Goal: Entertainment & Leisure: Browse casually

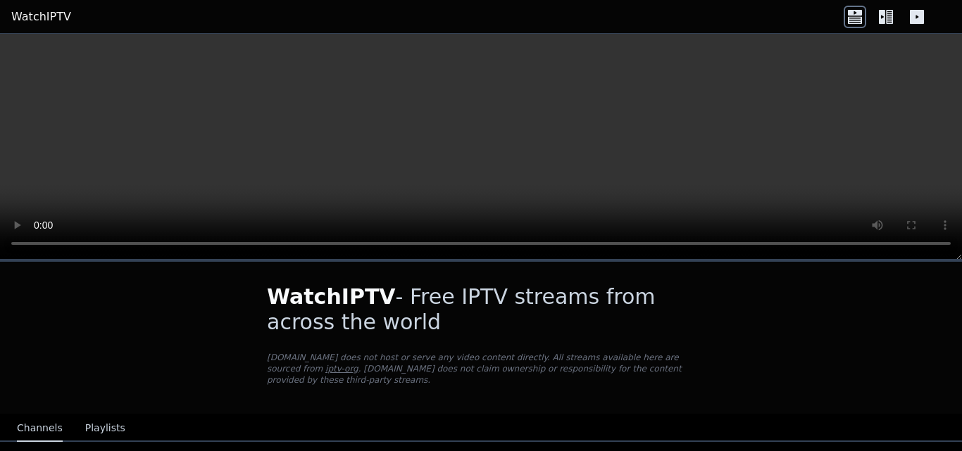
scroll to position [168, 0]
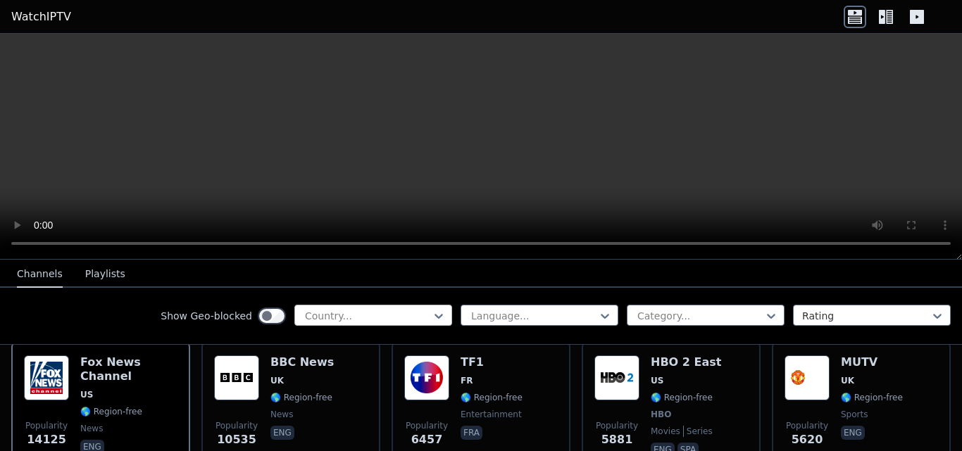
click at [394, 314] on div at bounding box center [368, 316] width 128 height 14
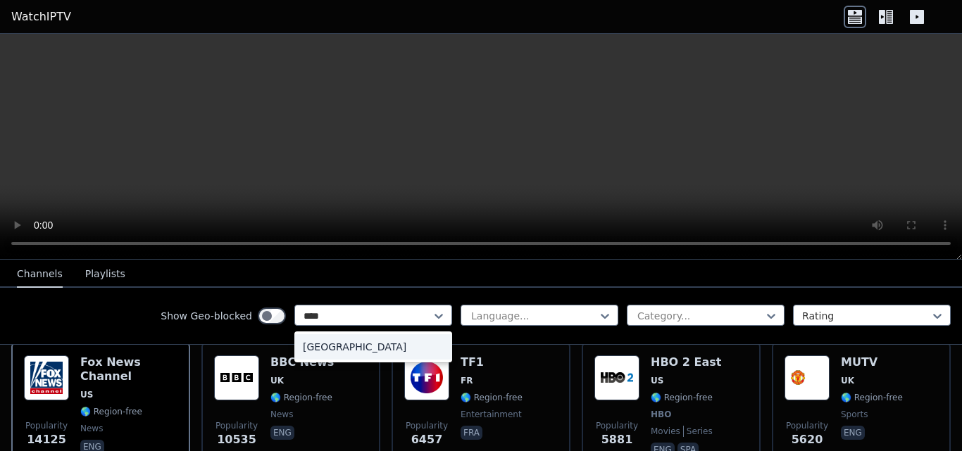
type input "*****"
click at [361, 346] on div "[GEOGRAPHIC_DATA]" at bounding box center [373, 347] width 158 height 25
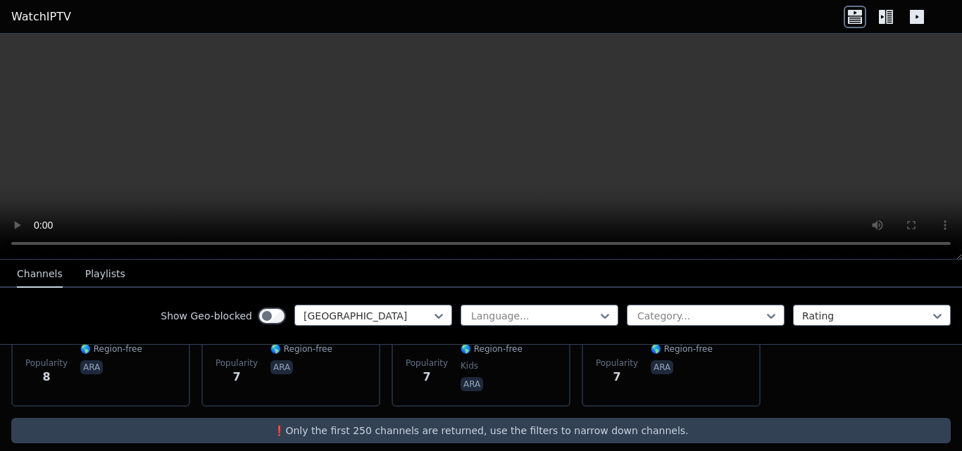
scroll to position [1205, 0]
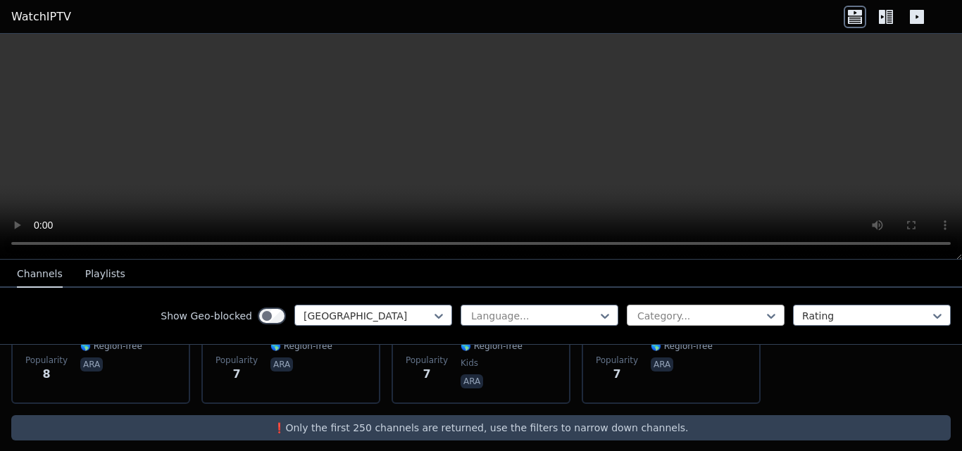
click at [747, 317] on div at bounding box center [700, 316] width 128 height 14
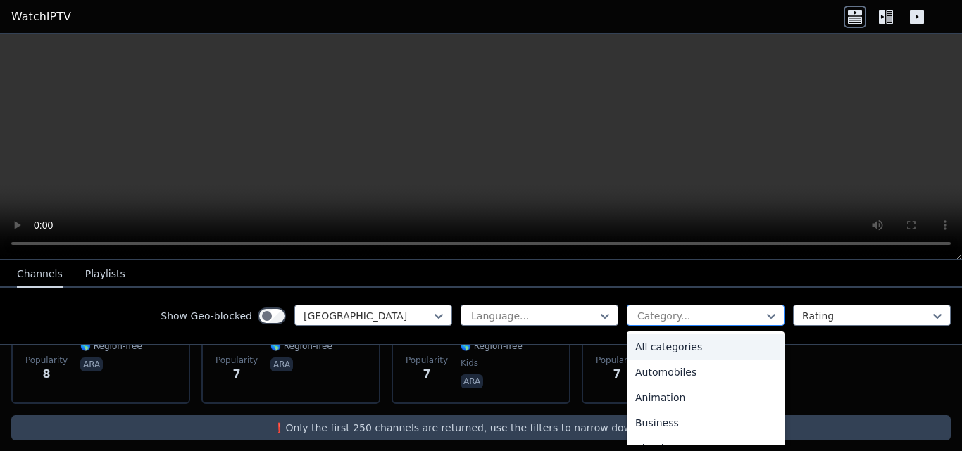
click at [747, 317] on div at bounding box center [700, 316] width 128 height 14
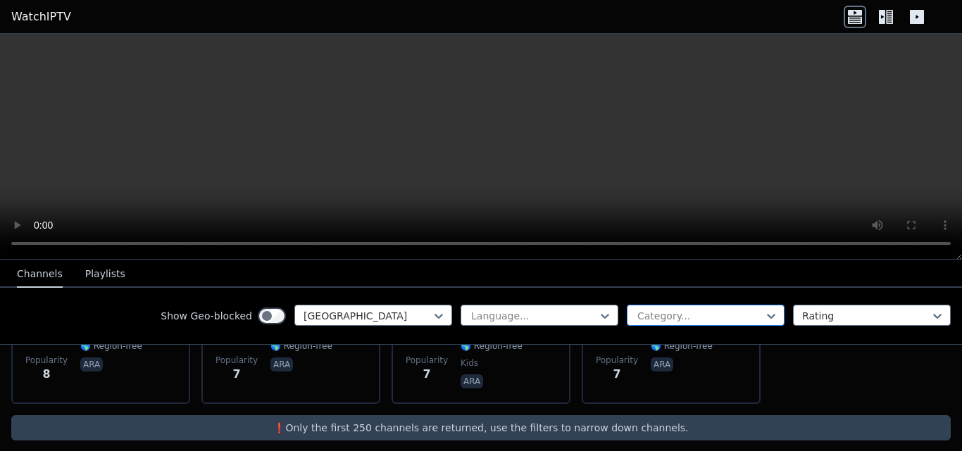
click at [735, 314] on div at bounding box center [700, 316] width 128 height 14
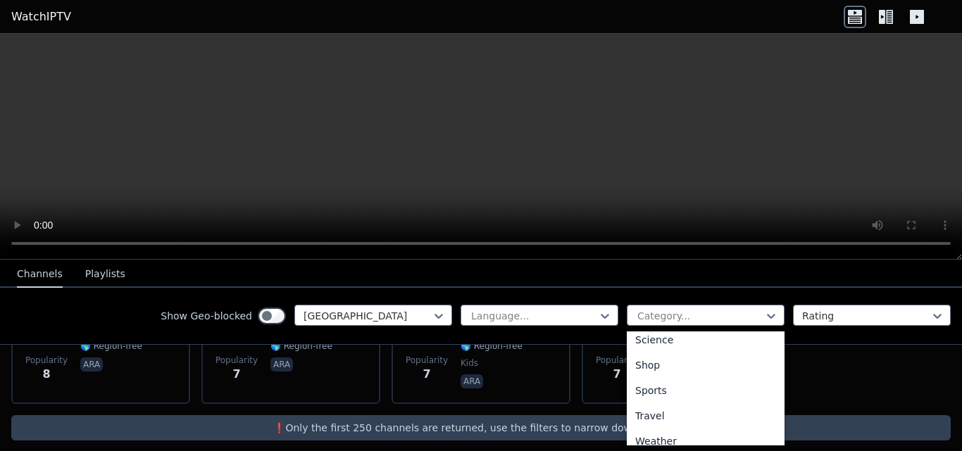
scroll to position [575, 0]
click at [93, 275] on button "Playlists" at bounding box center [105, 274] width 40 height 27
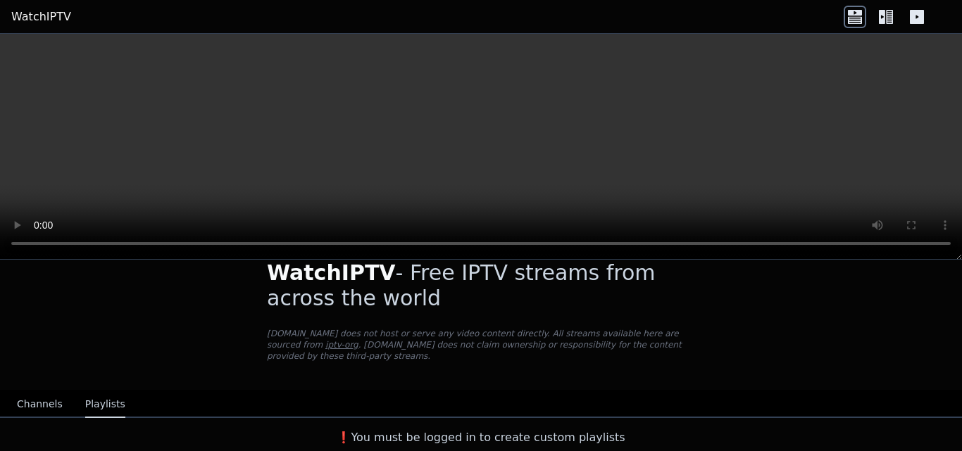
scroll to position [13, 0]
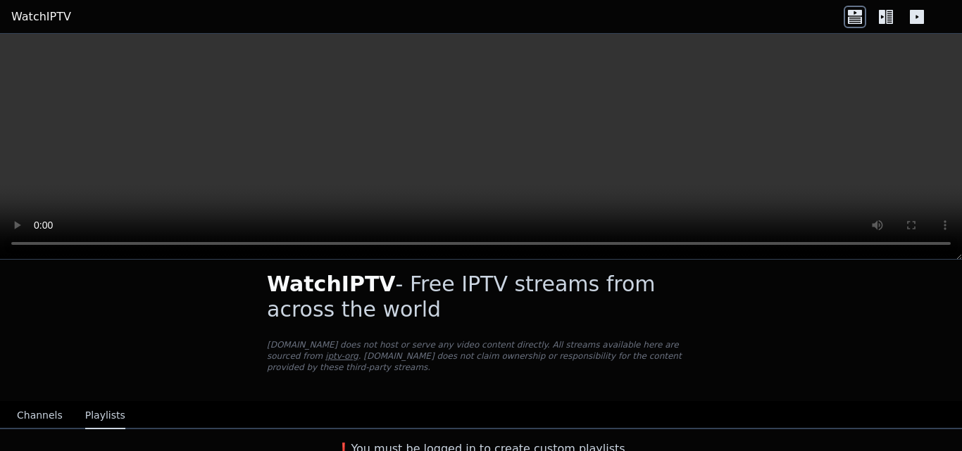
click at [877, 13] on icon at bounding box center [886, 17] width 23 height 23
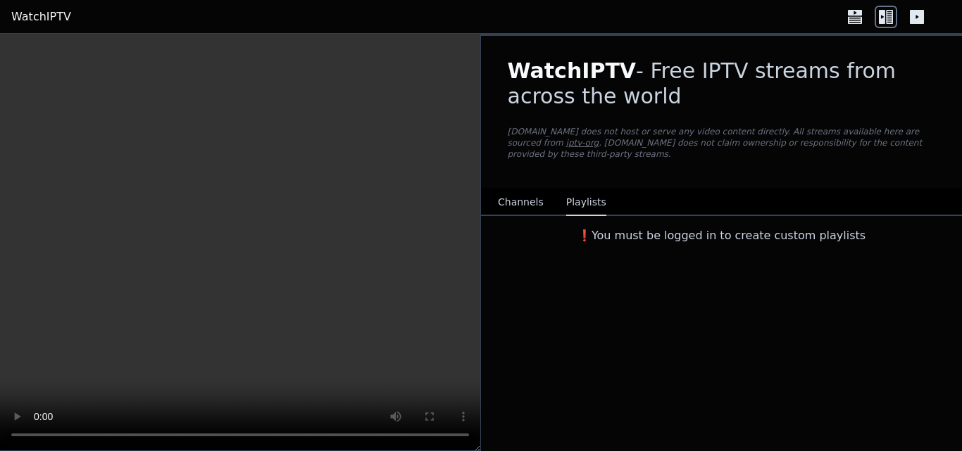
scroll to position [0, 0]
click at [921, 19] on icon at bounding box center [917, 17] width 14 height 14
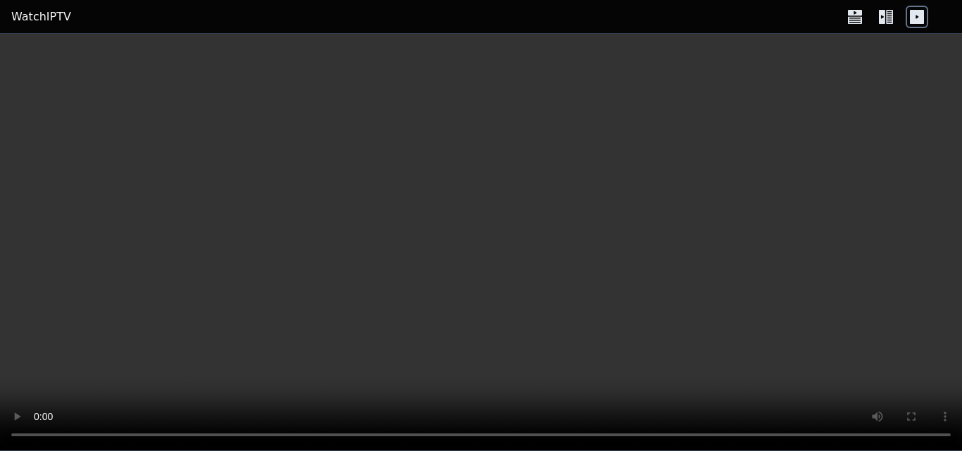
click at [921, 22] on icon at bounding box center [917, 17] width 14 height 14
click at [857, 19] on icon at bounding box center [855, 19] width 14 height 7
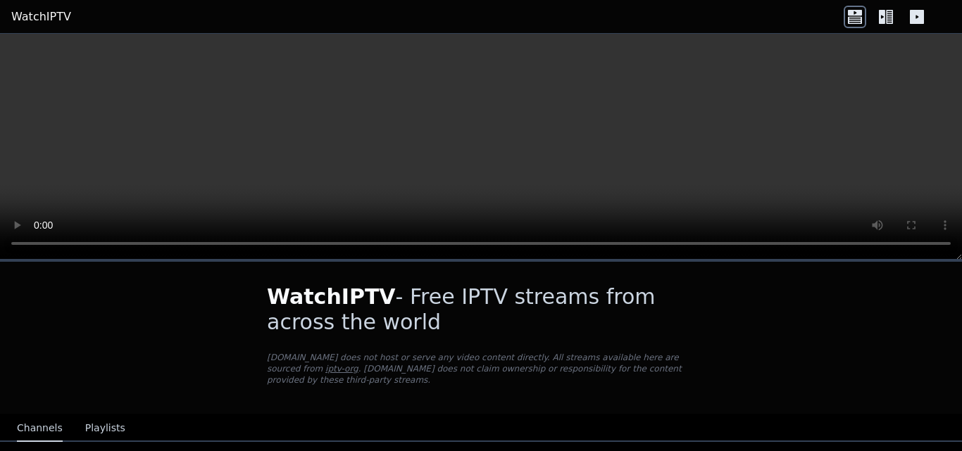
click at [884, 15] on icon at bounding box center [882, 17] width 6 height 14
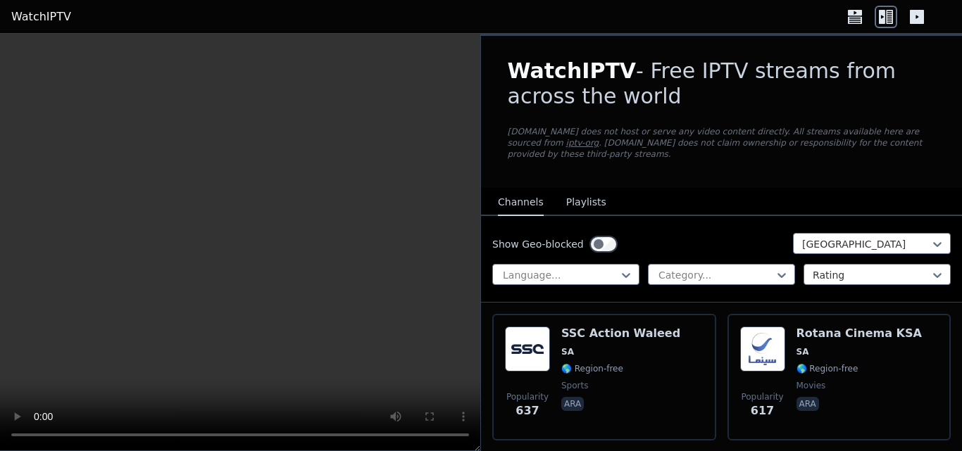
click at [884, 15] on icon at bounding box center [882, 17] width 6 height 14
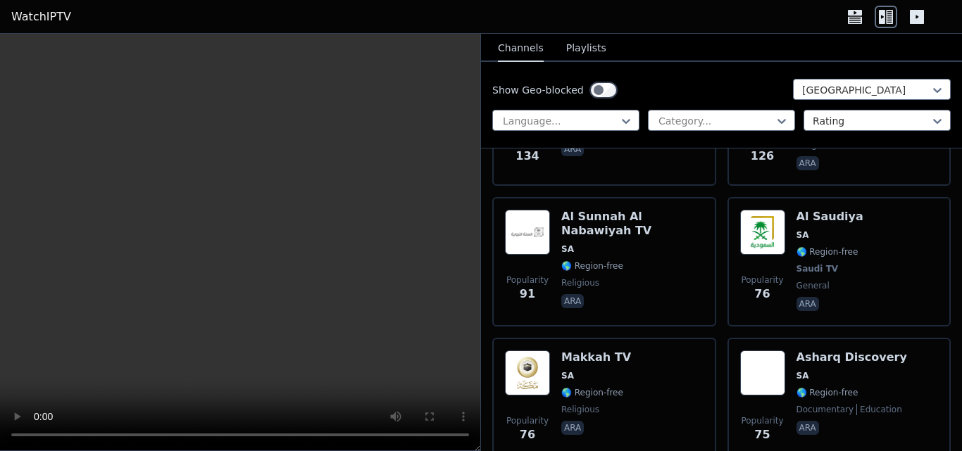
scroll to position [398, 0]
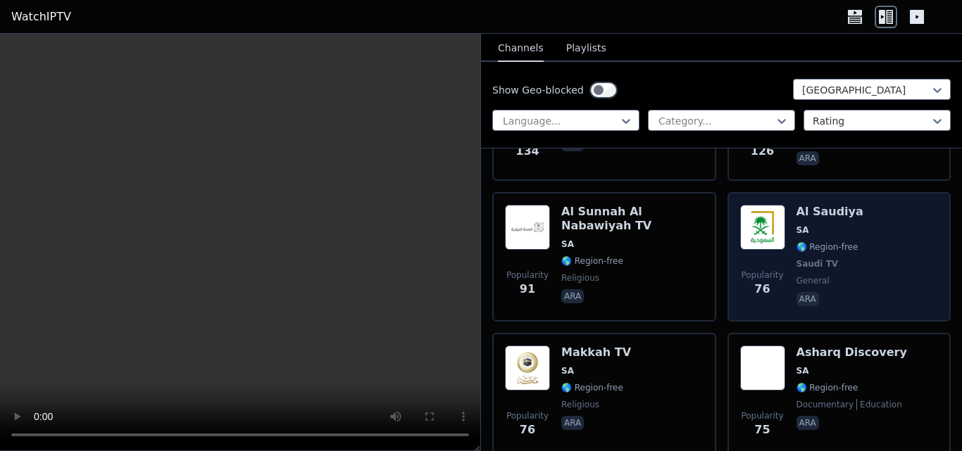
click at [776, 205] on img at bounding box center [762, 227] width 45 height 45
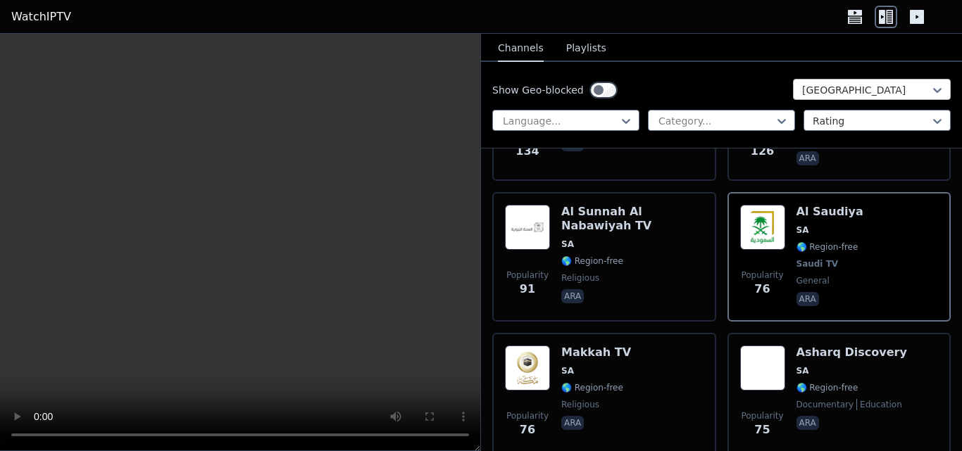
click at [842, 94] on div at bounding box center [866, 90] width 128 height 14
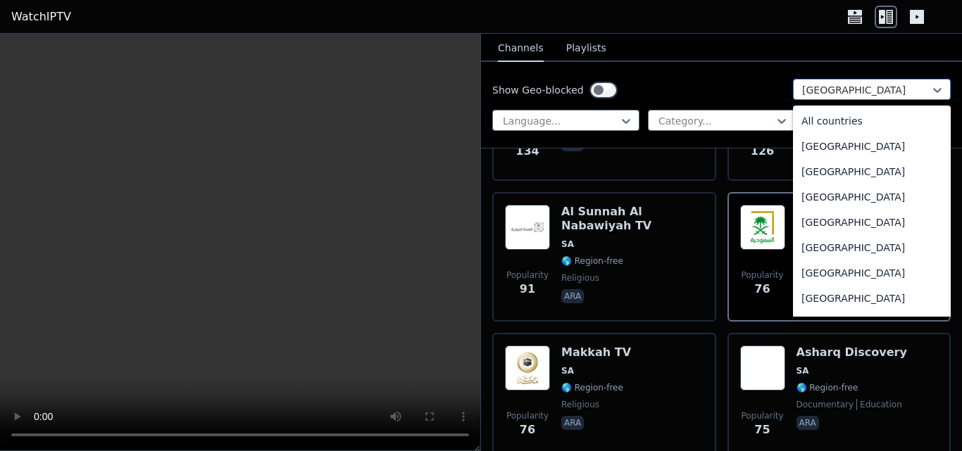
scroll to position [3947, 0]
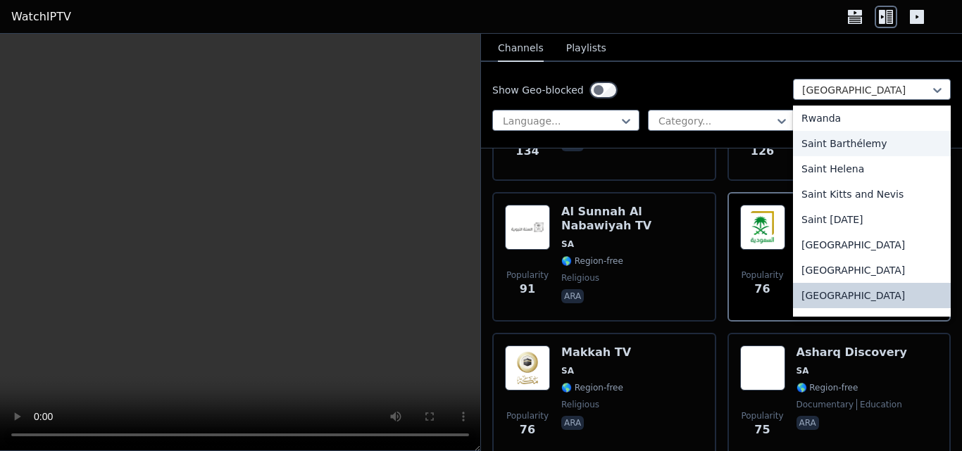
type input "*"
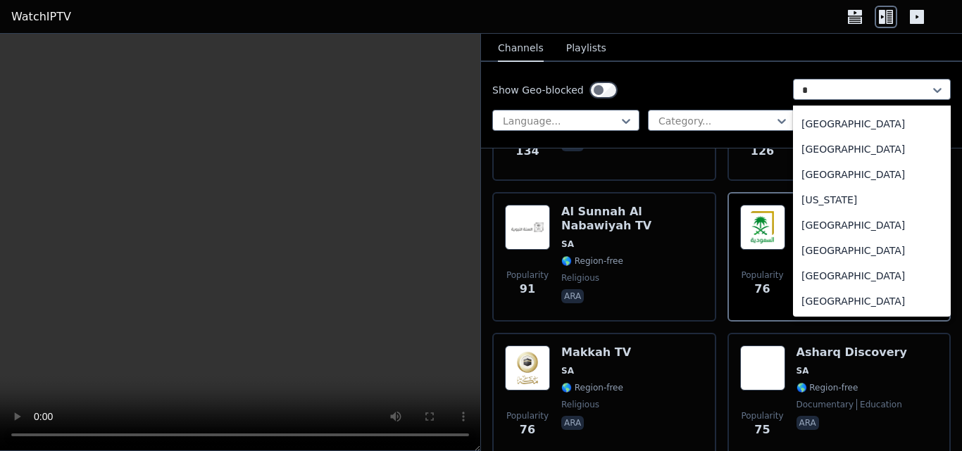
scroll to position [493, 0]
click at [851, 121] on div "[GEOGRAPHIC_DATA]" at bounding box center [872, 123] width 158 height 25
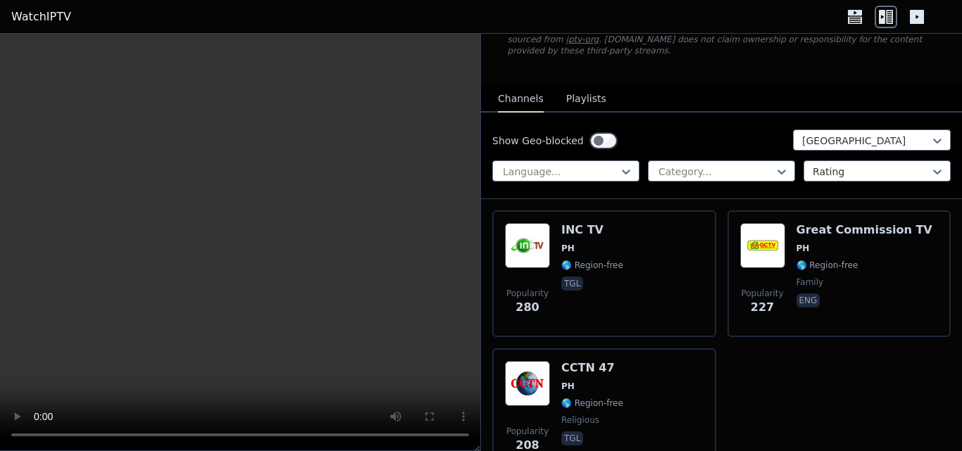
scroll to position [85, 0]
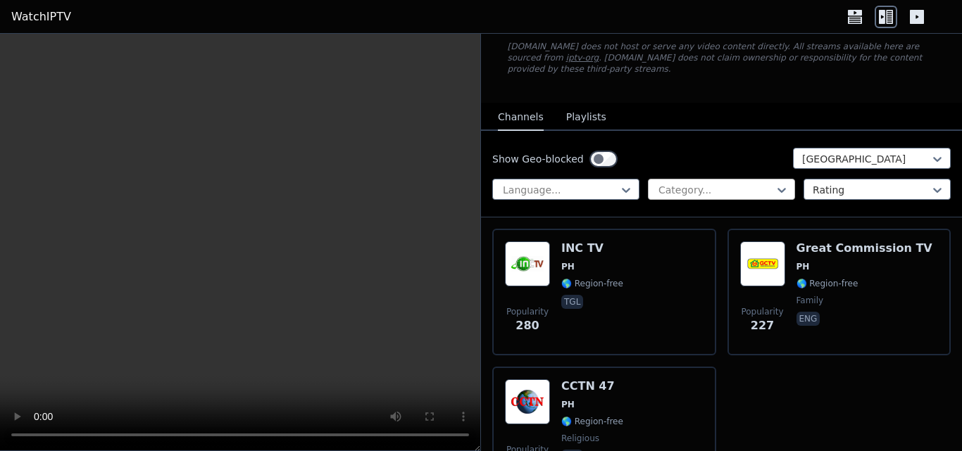
click at [760, 183] on div at bounding box center [716, 190] width 118 height 14
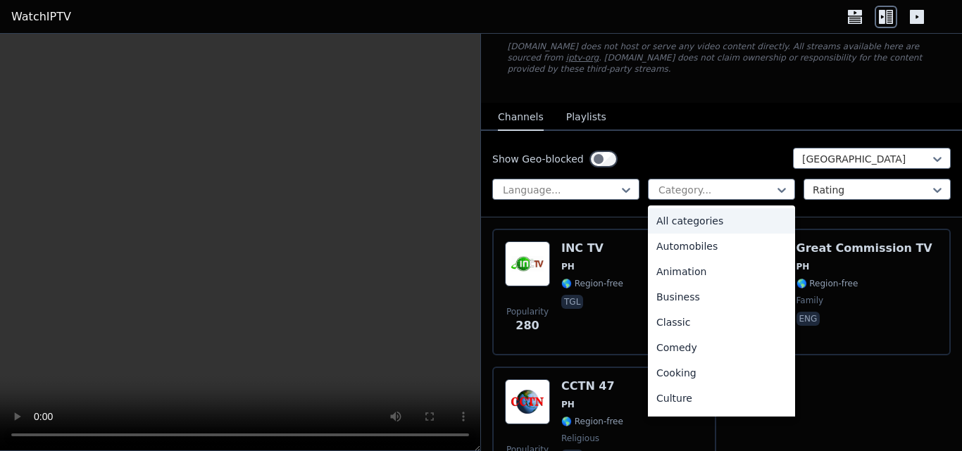
click at [708, 216] on div "All categories" at bounding box center [721, 220] width 147 height 25
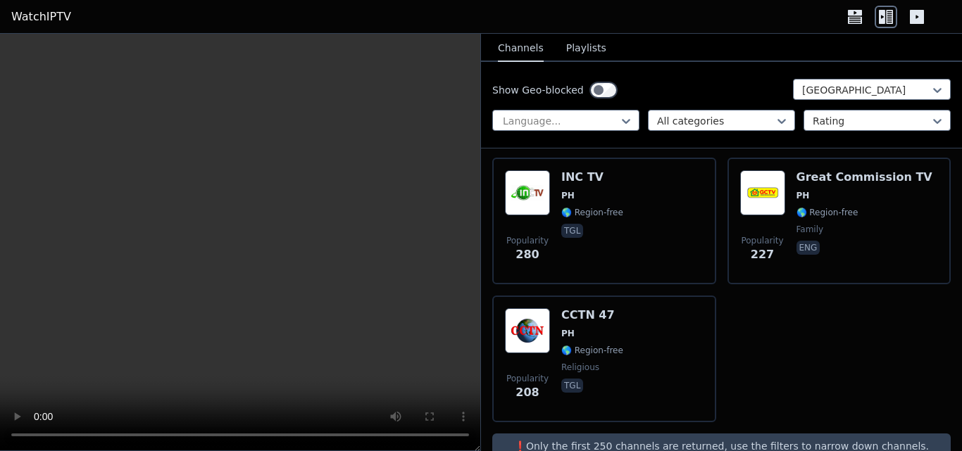
scroll to position [175, 0]
